Goal: Task Accomplishment & Management: Complete application form

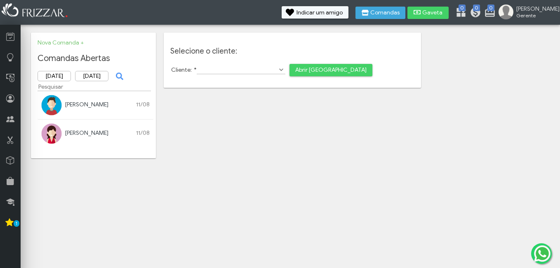
click at [303, 67] on span "Abrir [GEOGRAPHIC_DATA]" at bounding box center [330, 70] width 71 height 12
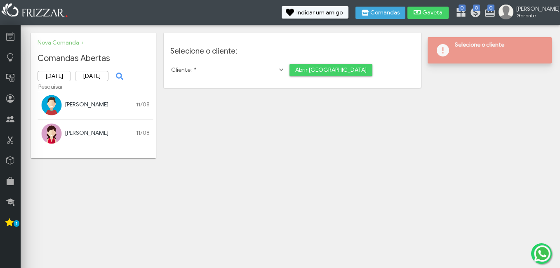
click at [251, 70] on input "Cliente: *" at bounding box center [241, 70] width 89 height 9
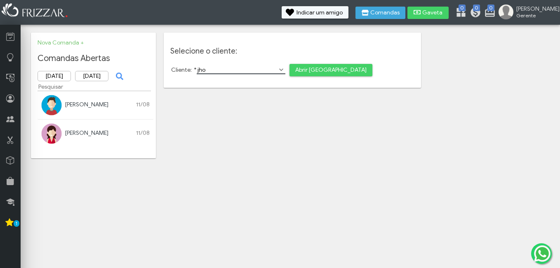
type input "jhon"
click at [225, 70] on input "Cliente: *" at bounding box center [241, 70] width 89 height 9
type input "jhon"
click at [315, 64] on span "Abrir [GEOGRAPHIC_DATA]" at bounding box center [330, 70] width 71 height 12
click at [12, 122] on icon at bounding box center [10, 119] width 8 height 10
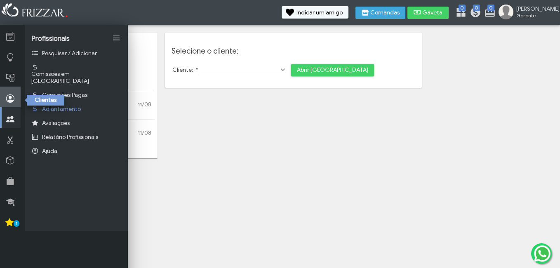
click at [16, 94] on link at bounding box center [10, 97] width 21 height 21
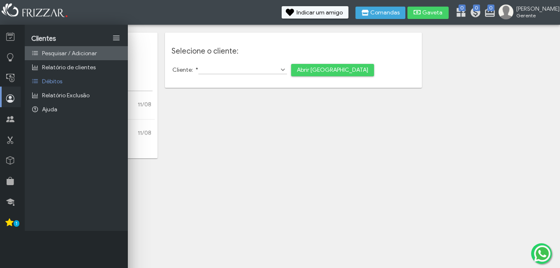
click at [51, 54] on span "Pesquisar / Adicionar" at bounding box center [69, 53] width 55 height 7
